Goal: Transaction & Acquisition: Download file/media

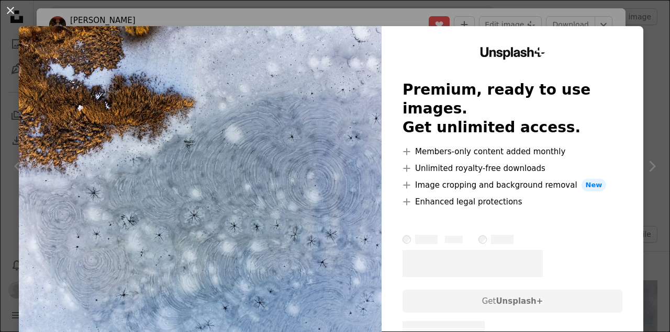
scroll to position [326, 0]
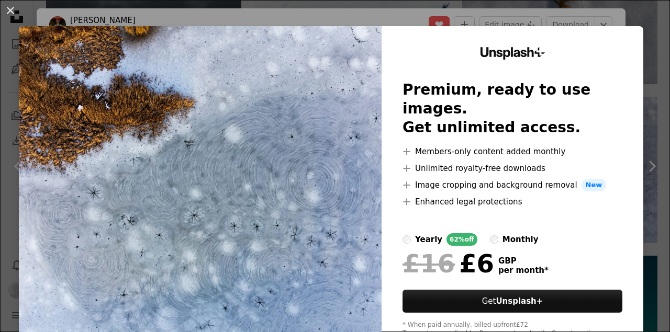
click at [607, 19] on div "An X shape Unsplash+ Premium, ready to use images. Get unlimited access. A plus…" at bounding box center [335, 166] width 670 height 332
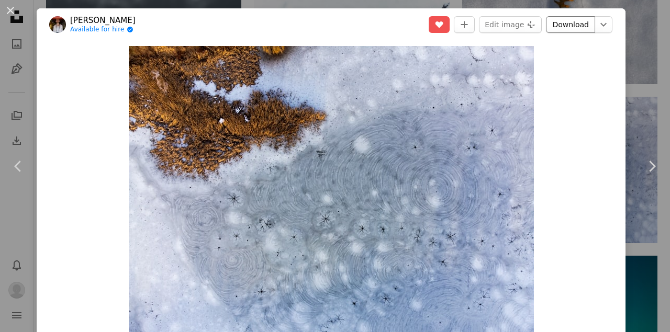
click at [576, 29] on link "Download" at bounding box center [570, 24] width 49 height 17
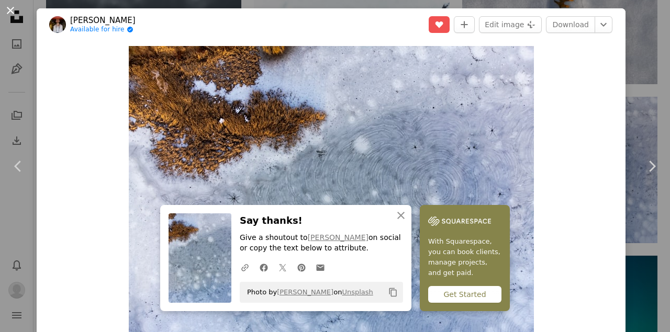
click at [12, 10] on button "An X shape" at bounding box center [10, 10] width 13 height 13
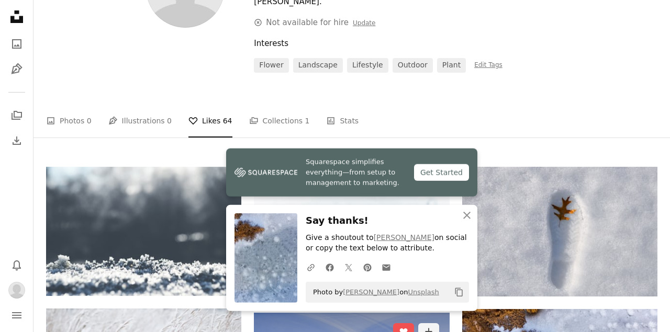
scroll to position [113, 0]
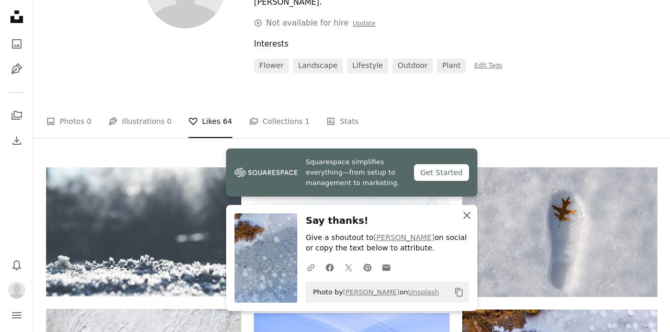
click at [468, 220] on icon "An X shape" at bounding box center [467, 215] width 13 height 13
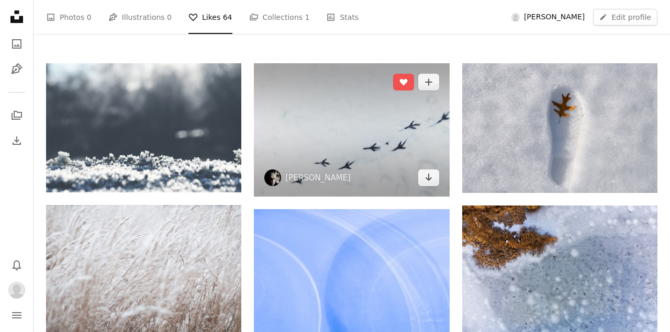
scroll to position [217, 0]
click at [303, 173] on link "[PERSON_NAME]" at bounding box center [317, 178] width 65 height 10
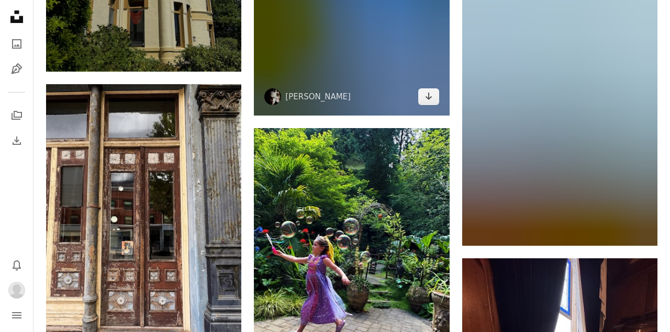
scroll to position [4181, 0]
